Goal: Transaction & Acquisition: Download file/media

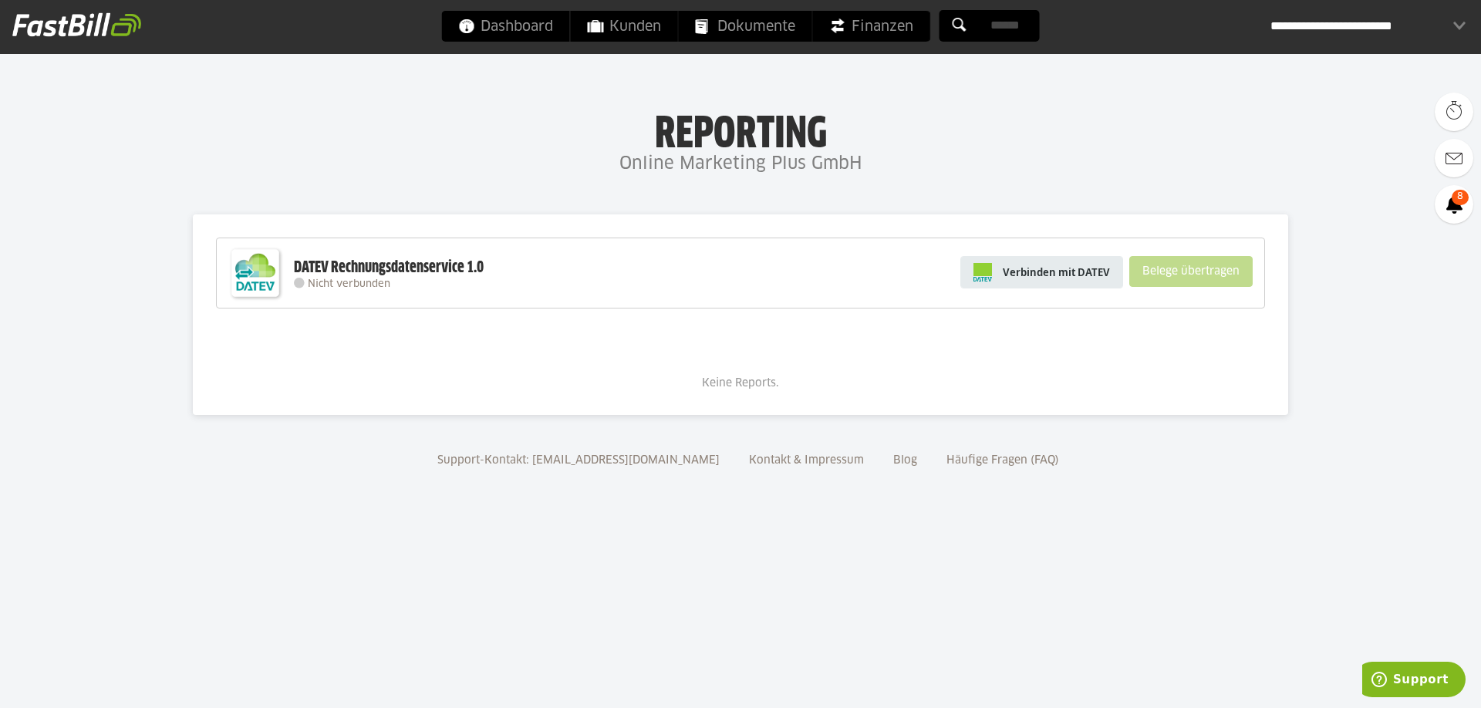
click at [1054, 275] on span "Verbinden mit DATEV" at bounding box center [1056, 272] width 107 height 15
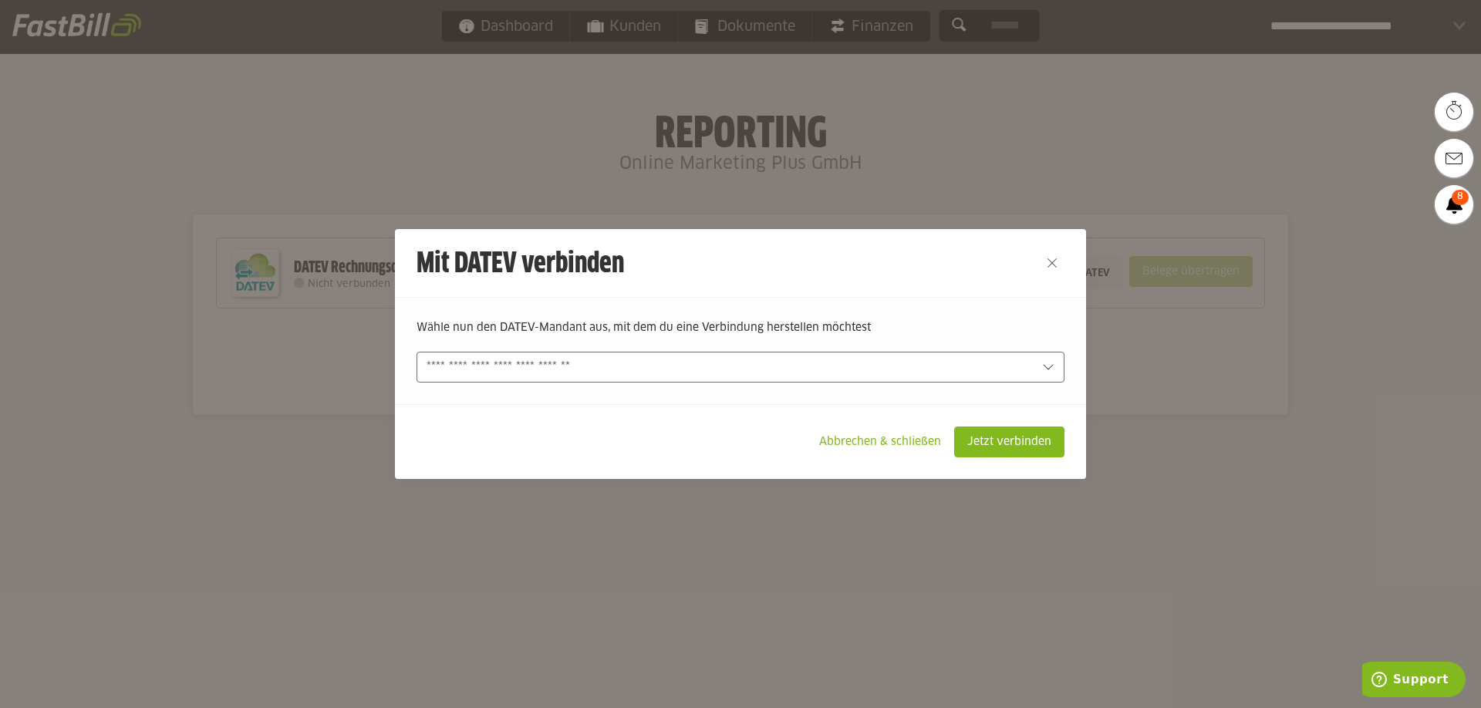
click at [505, 380] on div at bounding box center [741, 367] width 648 height 31
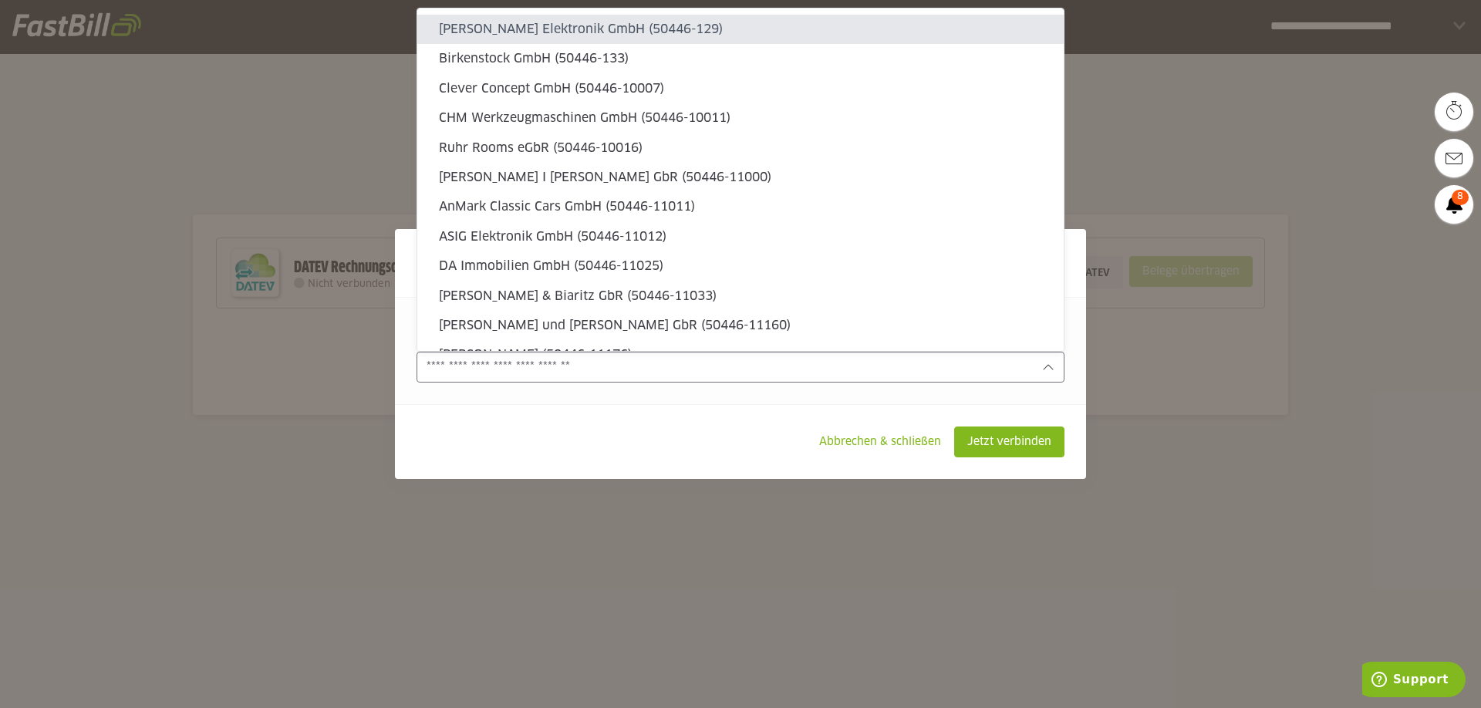
click at [508, 375] on input "text" at bounding box center [730, 367] width 606 height 17
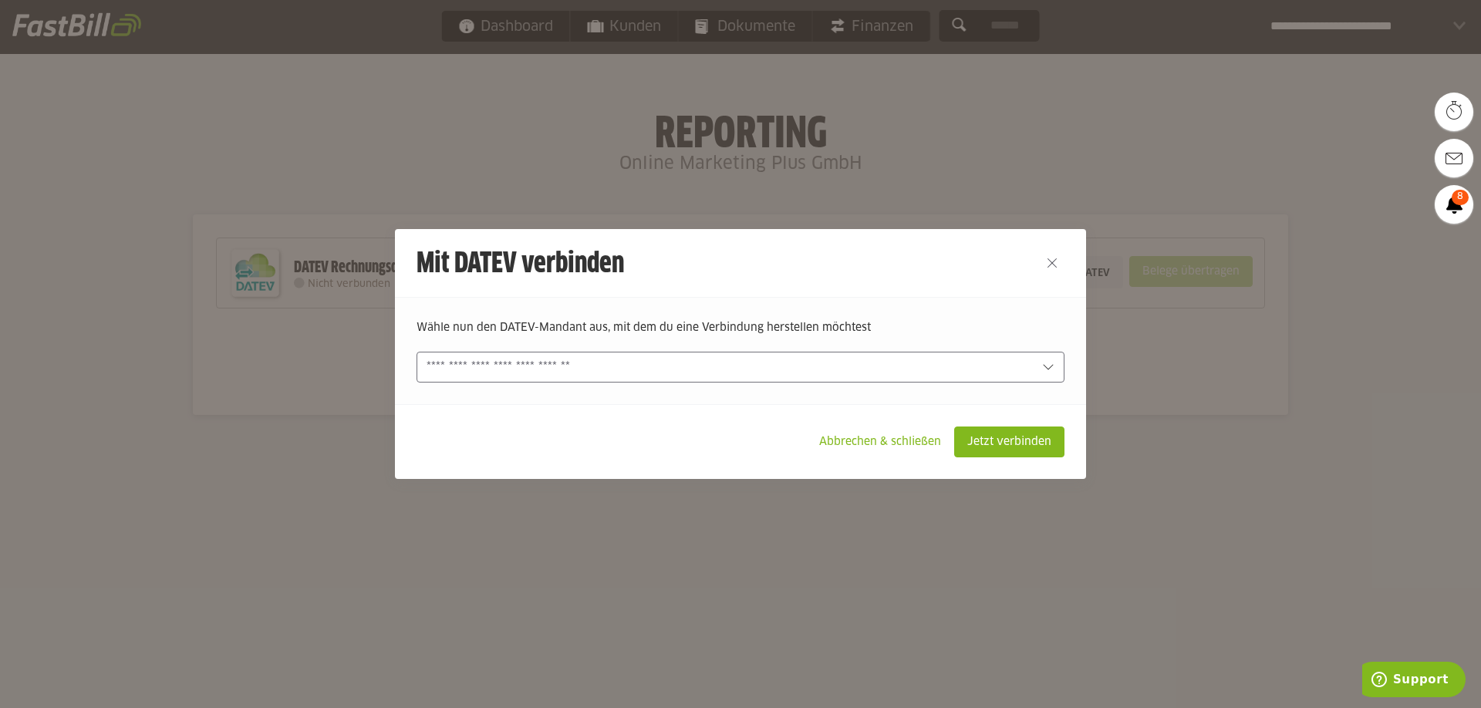
click at [872, 436] on slot "Abbrechen & schließen" at bounding box center [880, 441] width 147 height 29
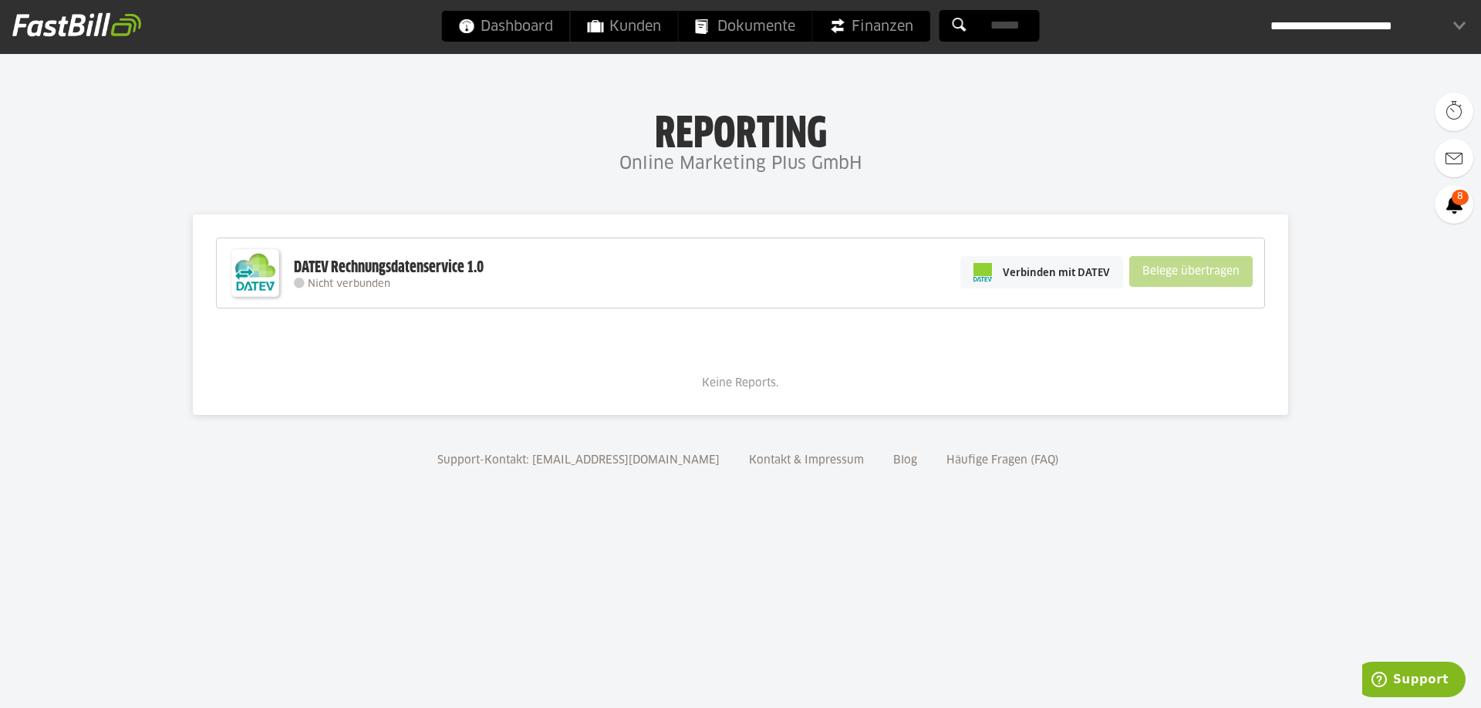
click at [1377, 18] on div "**********" at bounding box center [1368, 26] width 195 height 31
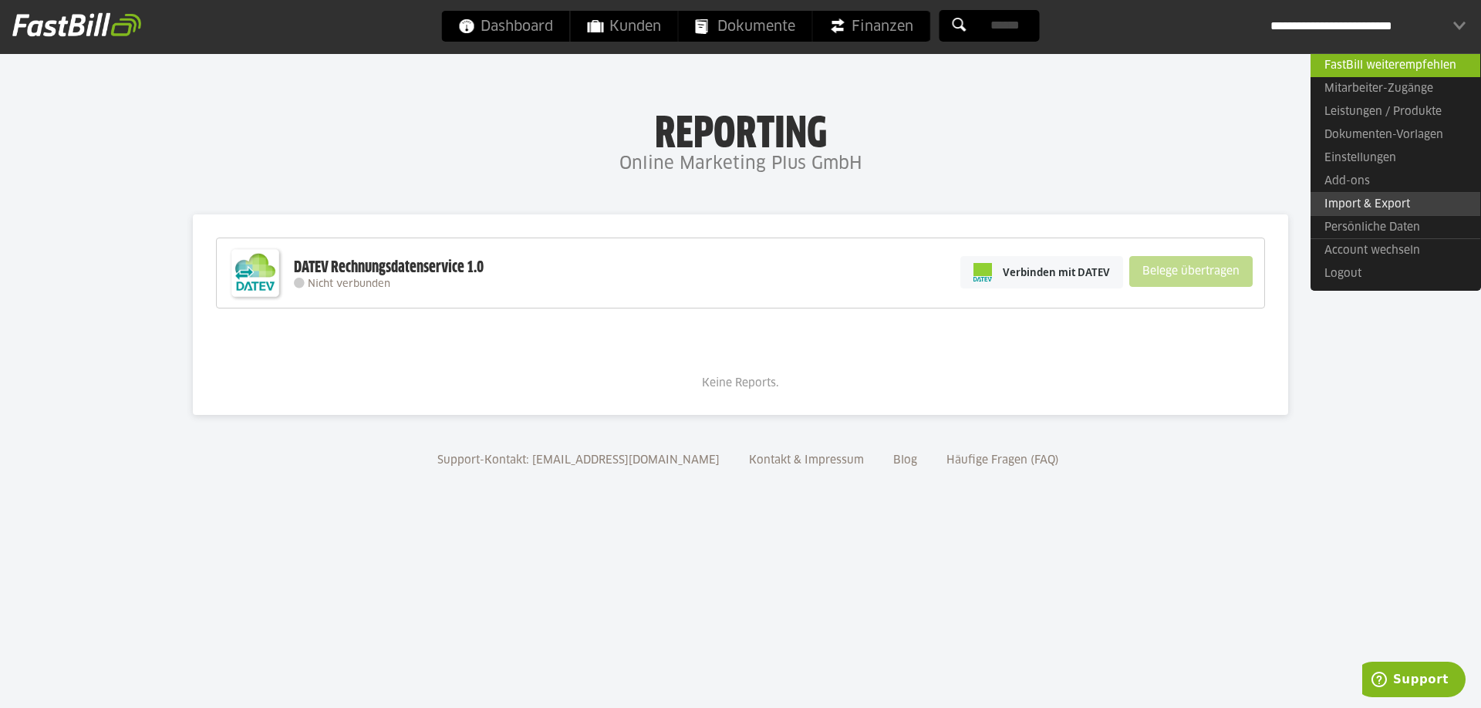
click at [1343, 204] on link "Import & Export" at bounding box center [1396, 204] width 170 height 24
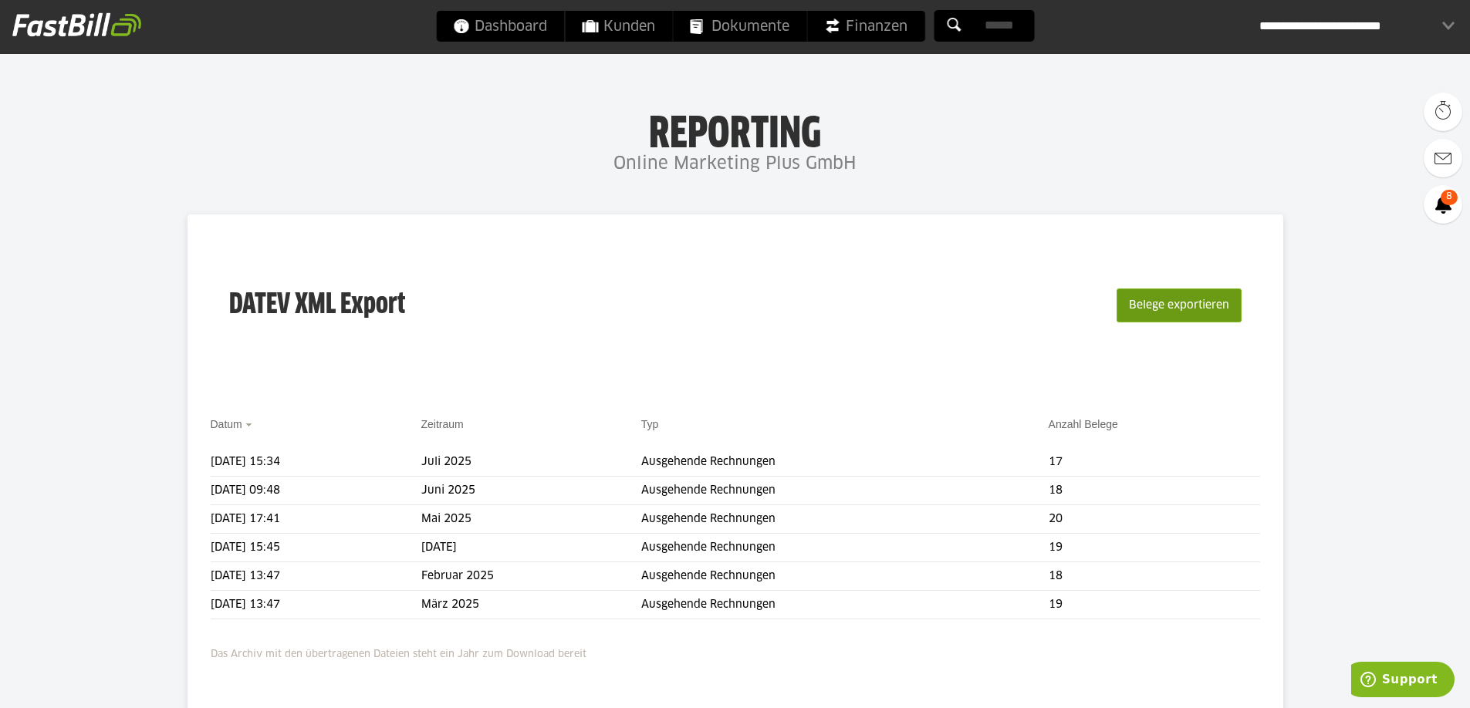
scroll to position [77, 0]
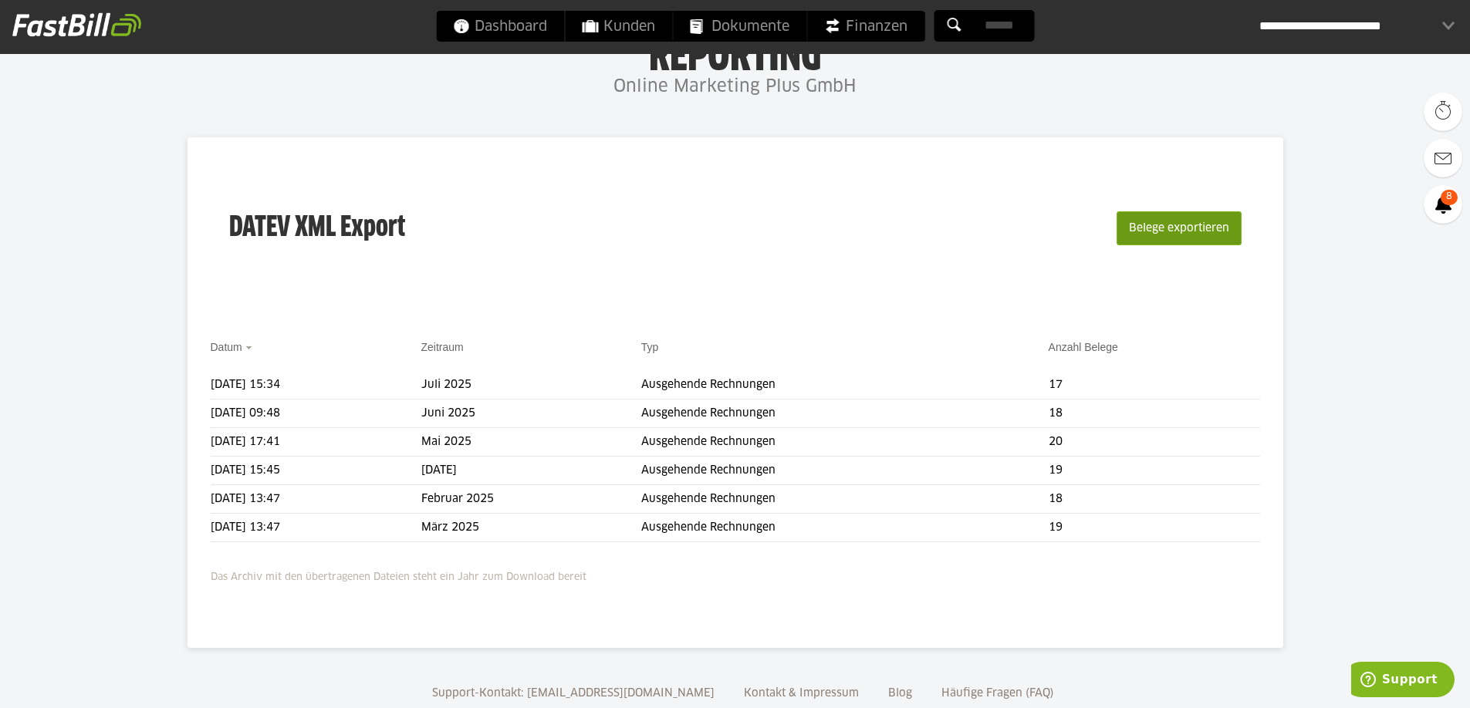
click at [1167, 235] on button "Belege exportieren" at bounding box center [1178, 228] width 125 height 34
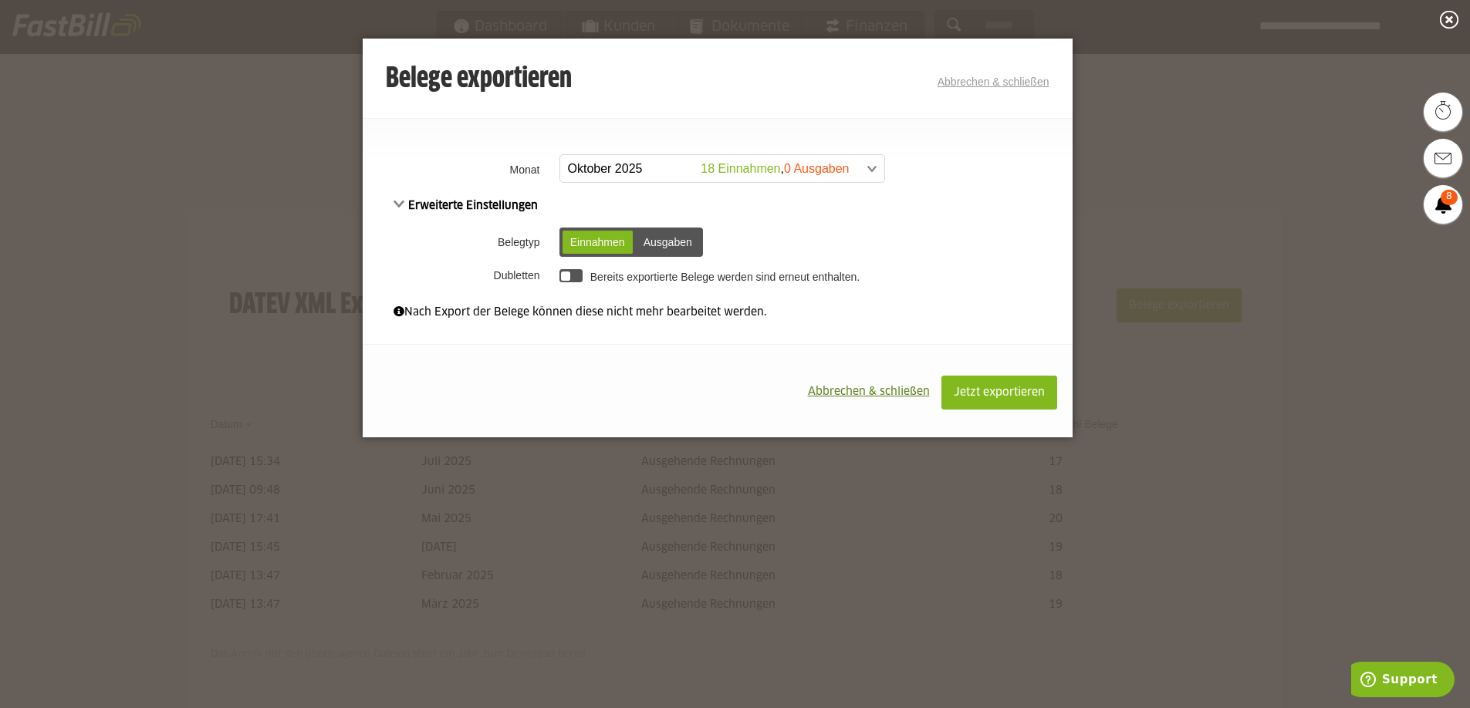
click at [773, 166] on span at bounding box center [714, 169] width 324 height 28
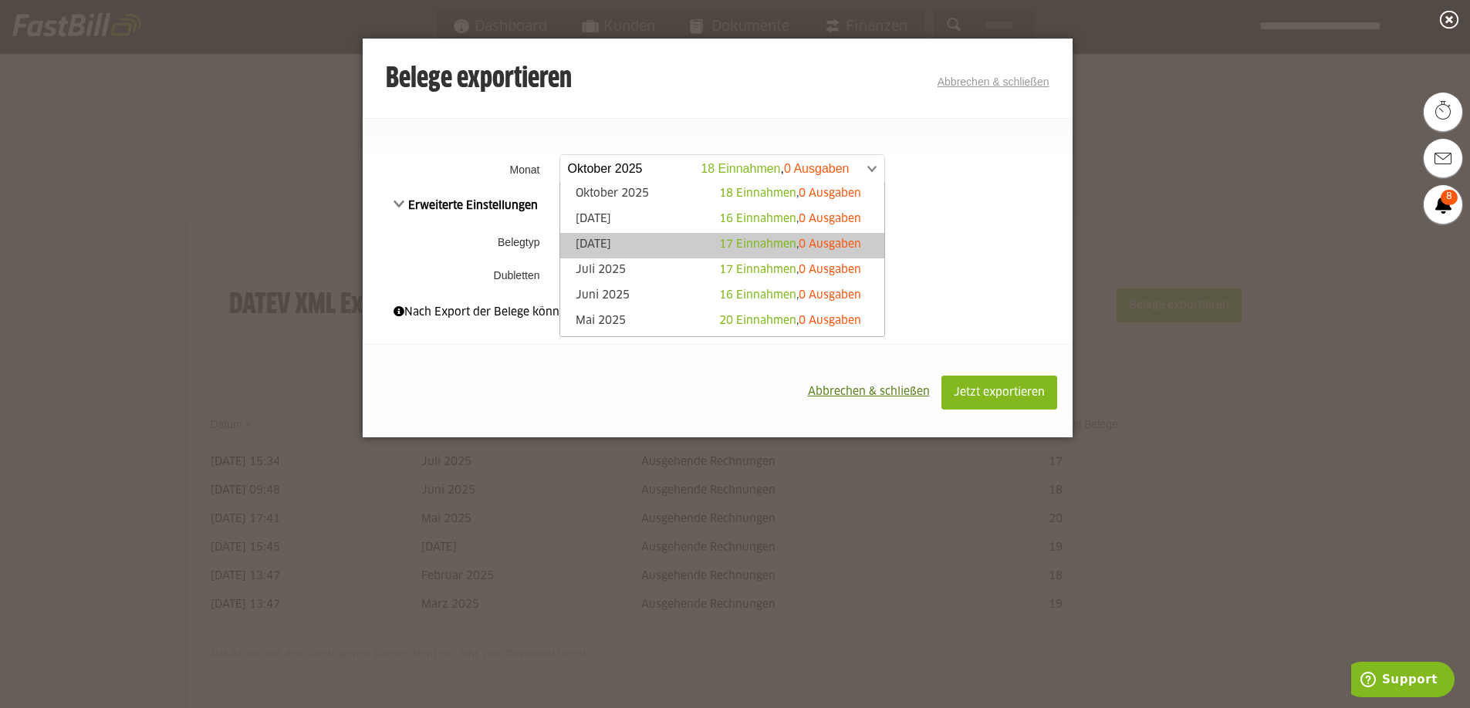
click at [654, 242] on link "August 2025 17 Einnahmen , 0 Ausgaben" at bounding box center [722, 246] width 309 height 18
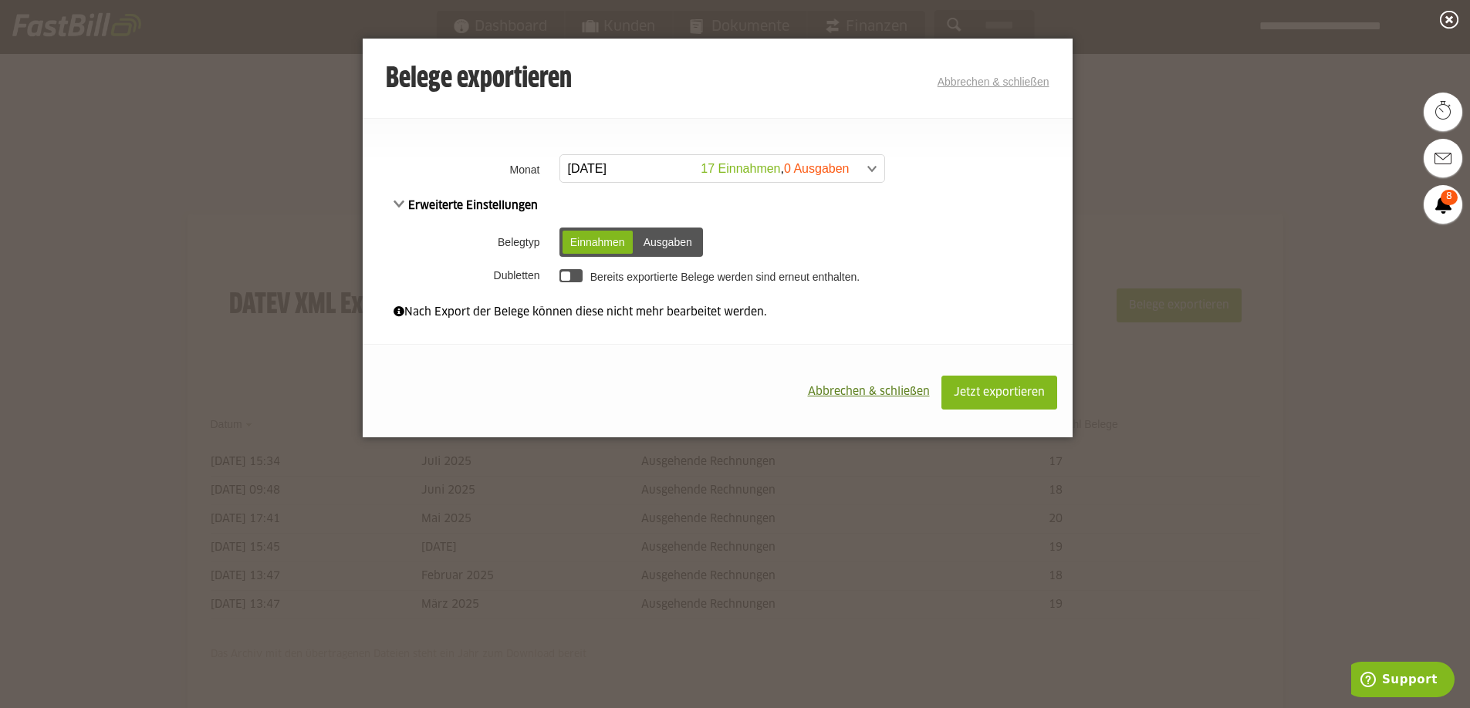
click at [602, 243] on div "Einnahmen" at bounding box center [597, 242] width 70 height 23
click at [1007, 391] on span "Jetzt exportieren" at bounding box center [999, 392] width 91 height 11
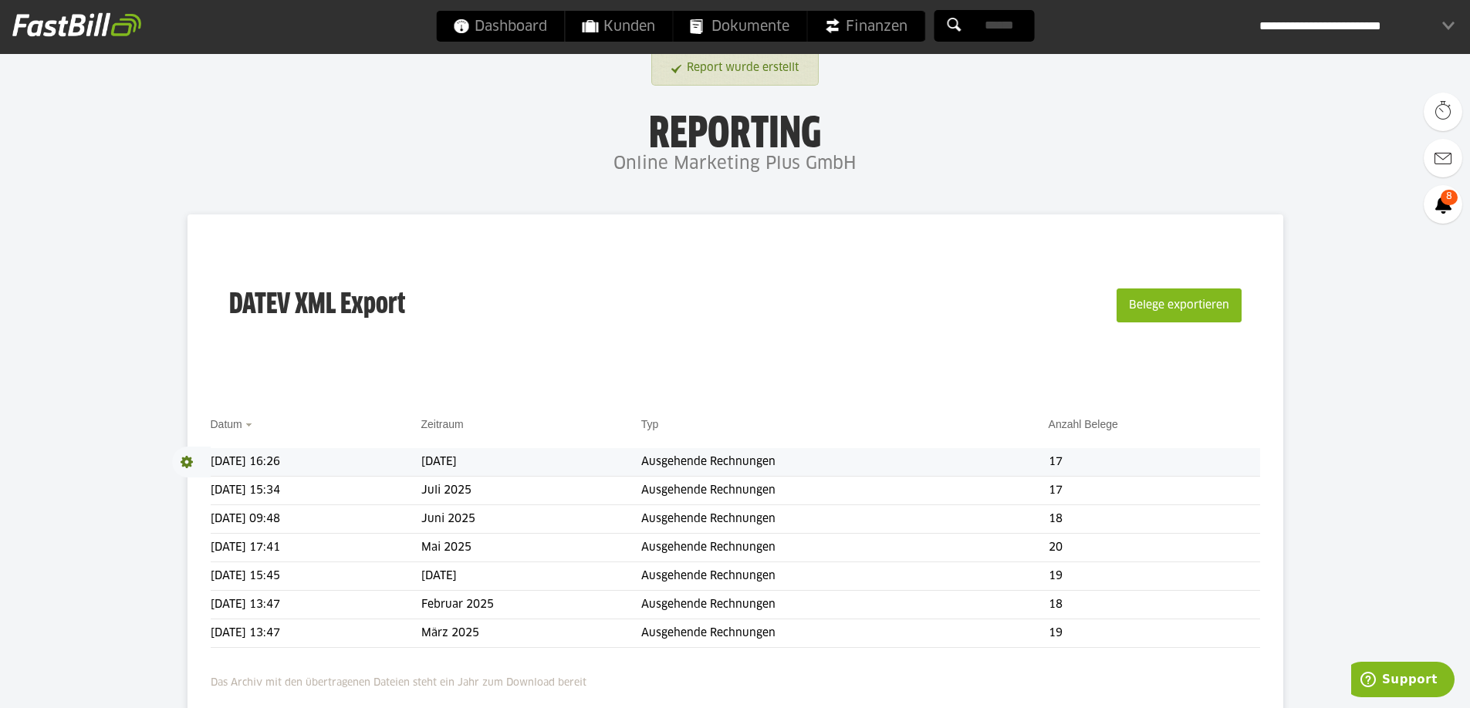
click at [187, 461] on span at bounding box center [191, 462] width 39 height 31
click at [202, 482] on link "Download" at bounding box center [213, 483] width 83 height 18
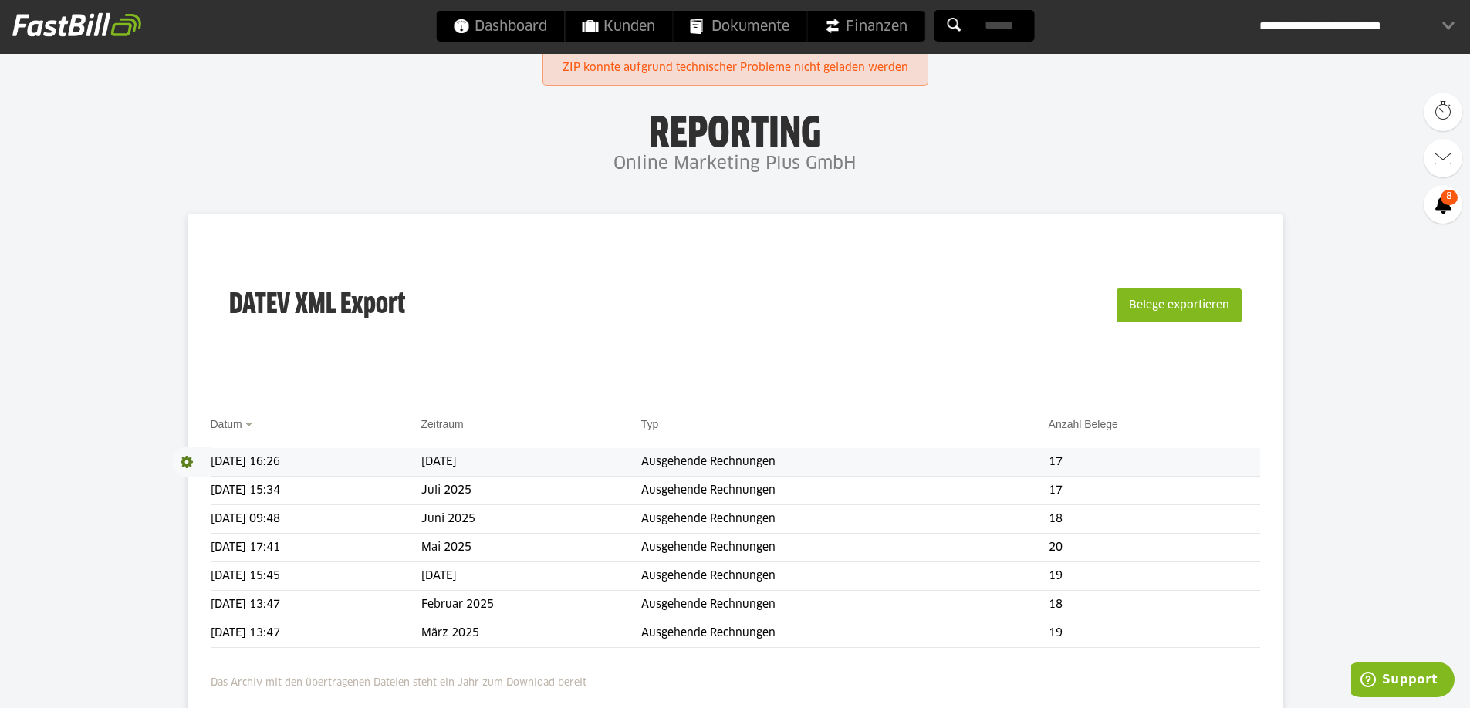
click at [1066, 458] on td "17" at bounding box center [1154, 462] width 211 height 29
click at [1452, 19] on div "**********" at bounding box center [1356, 26] width 195 height 31
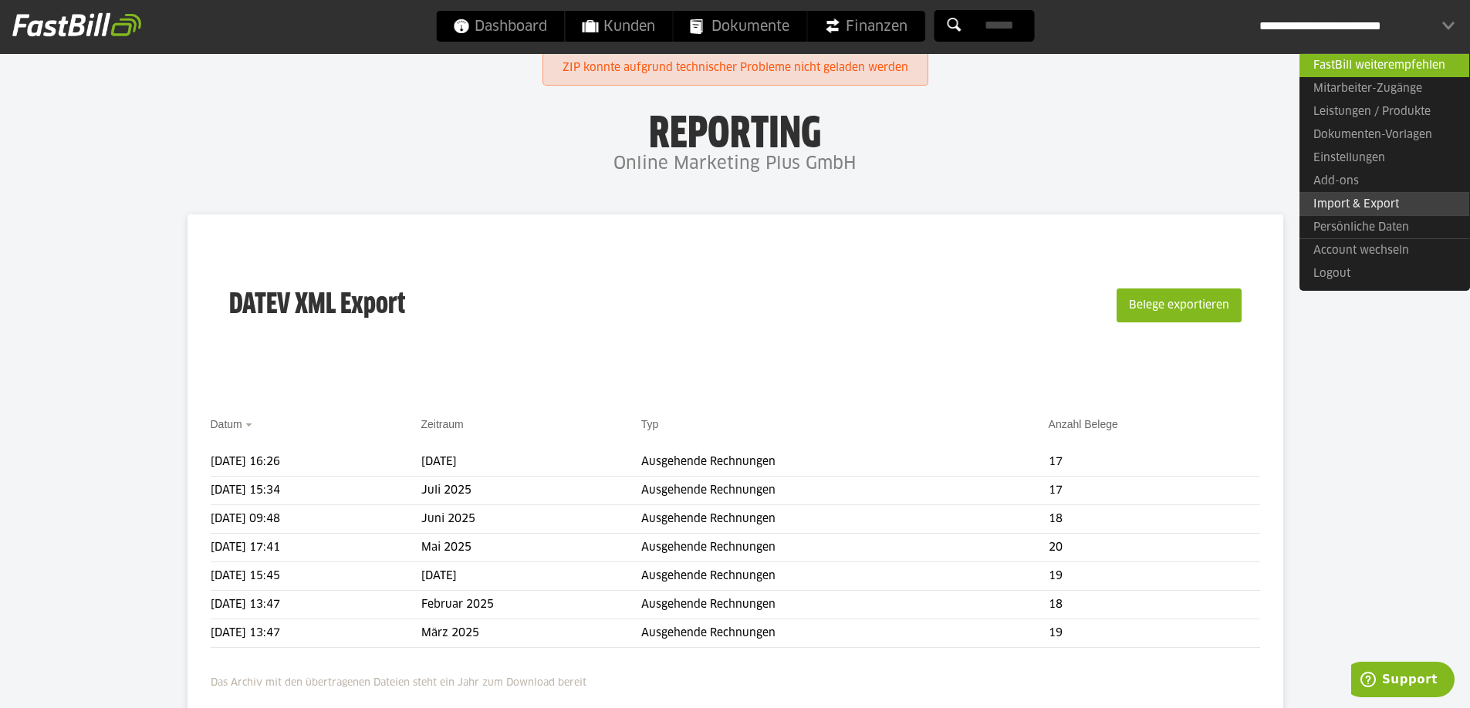
click at [1323, 197] on link "Import & Export" at bounding box center [1384, 204] width 170 height 24
